Goal: Information Seeking & Learning: Learn about a topic

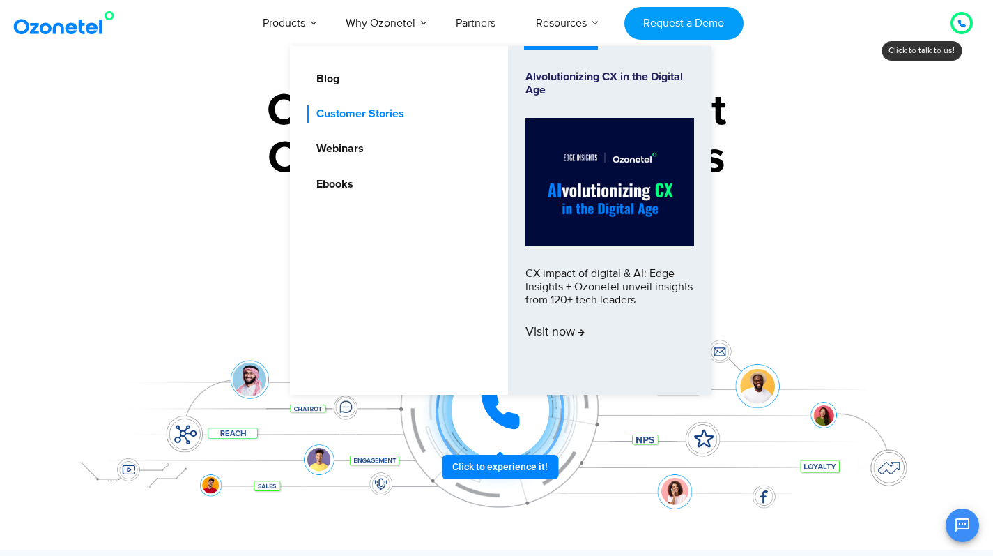
click at [373, 114] on link "Customer Stories" at bounding box center [356, 113] width 99 height 17
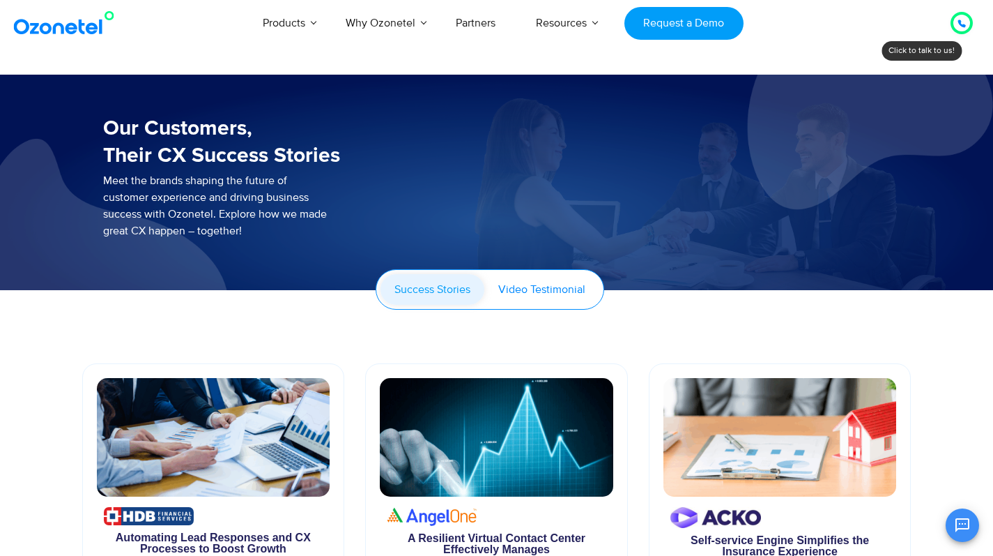
click at [546, 292] on span "Video Testimonial" at bounding box center [541, 289] width 87 height 14
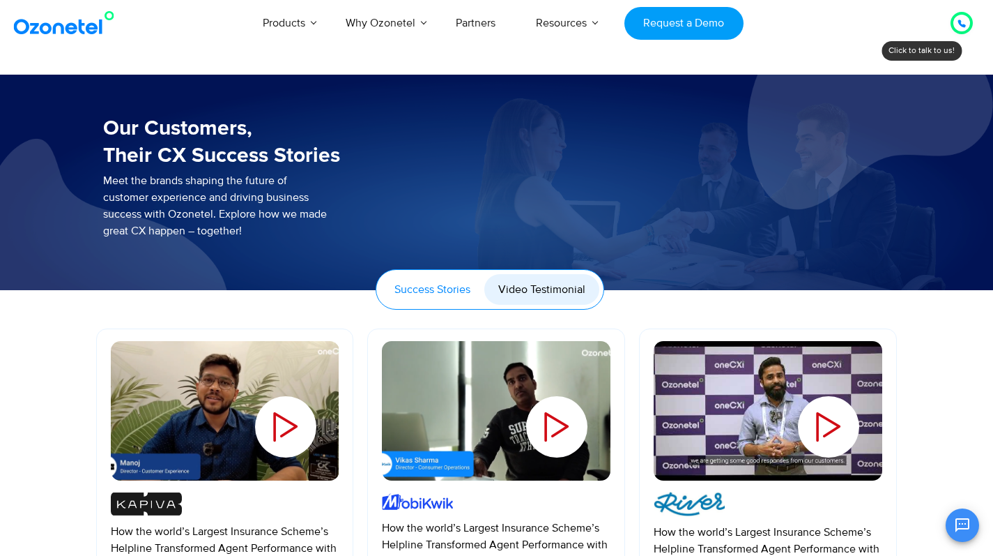
click at [433, 287] on span "Success Stories" at bounding box center [433, 289] width 76 height 14
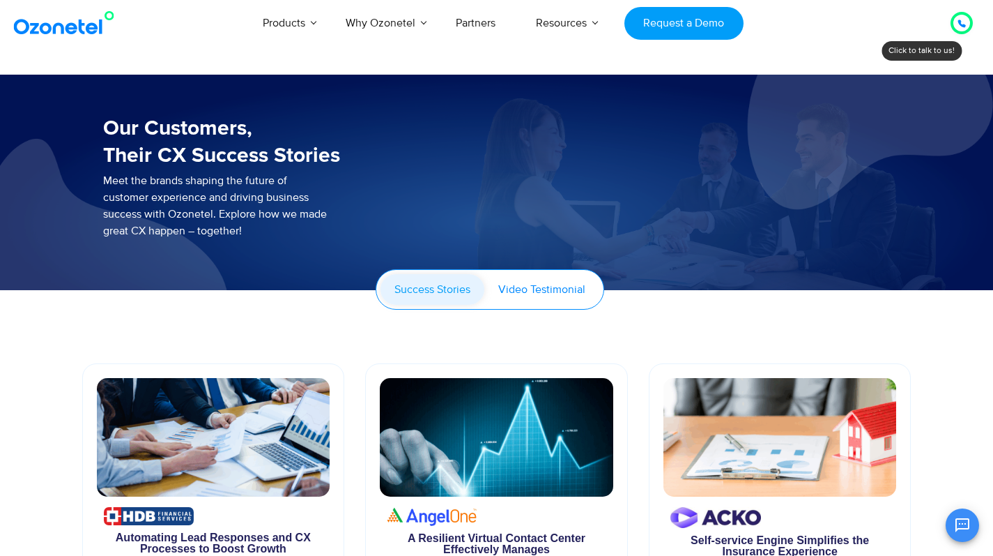
click at [543, 290] on span "Video Testimonial" at bounding box center [541, 289] width 87 height 14
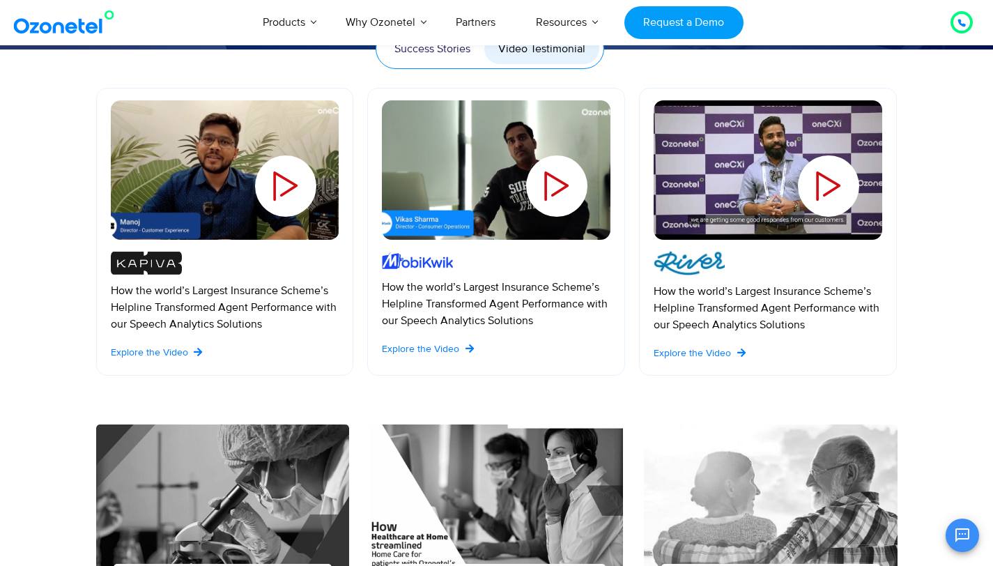
scroll to position [241, 0]
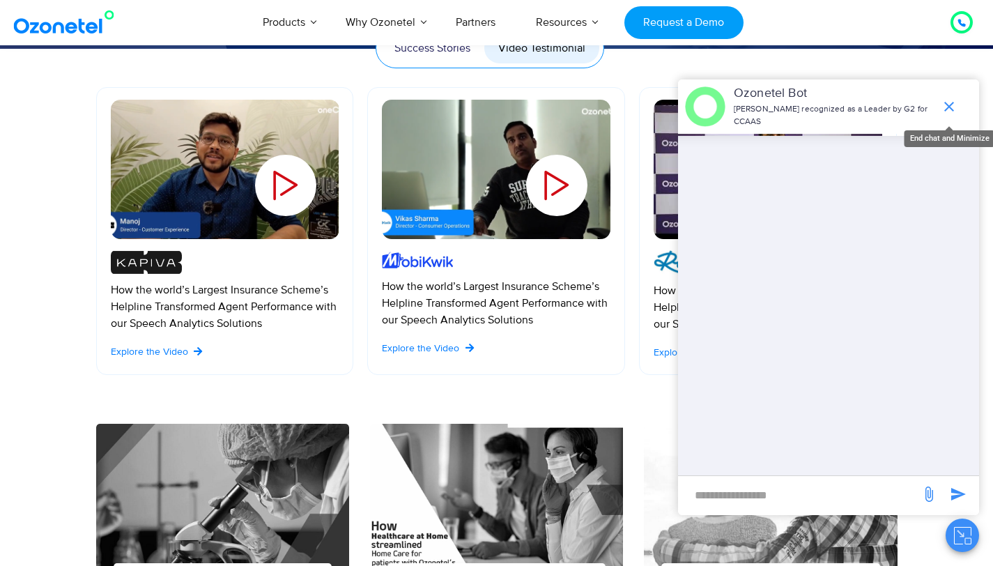
click at [947, 106] on icon "end chat or minimize" at bounding box center [949, 106] width 17 height 17
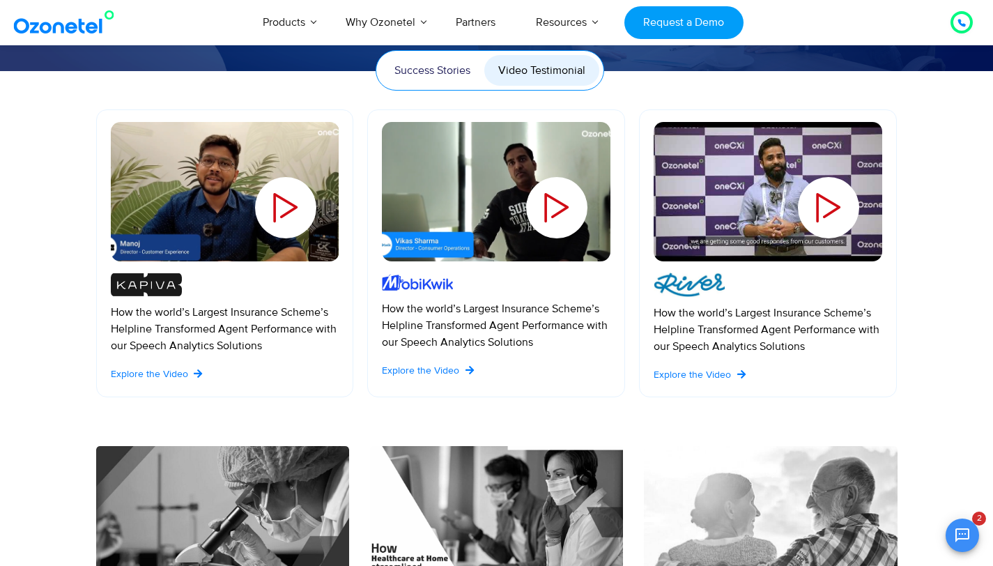
scroll to position [218, 0]
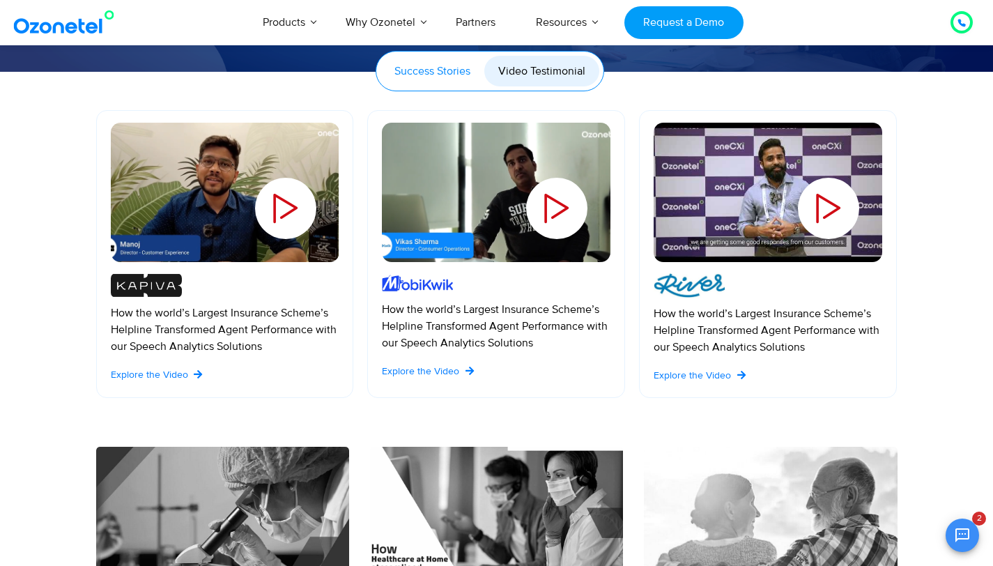
click at [434, 74] on span "Success Stories" at bounding box center [433, 71] width 76 height 14
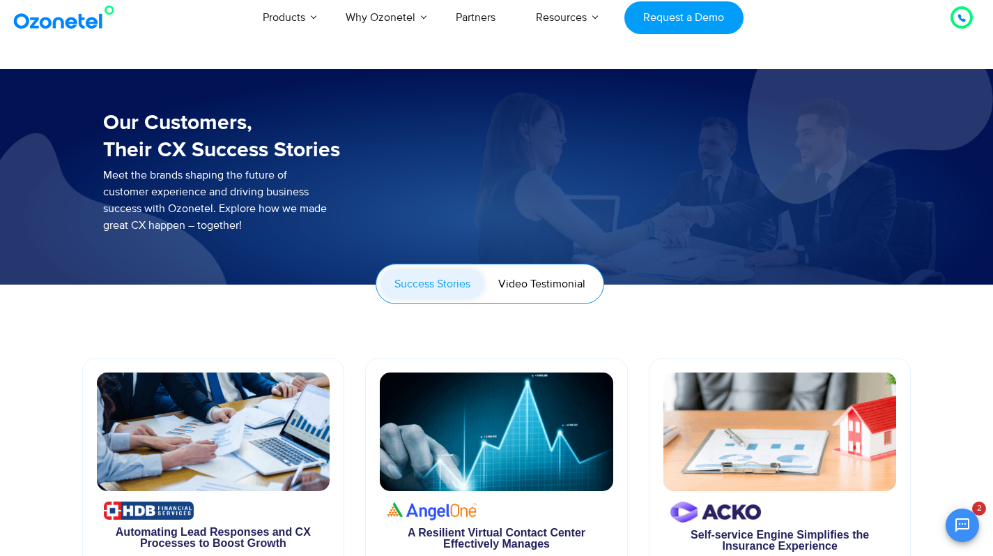
scroll to position [0, 0]
